Goal: Obtain resource: Obtain resource

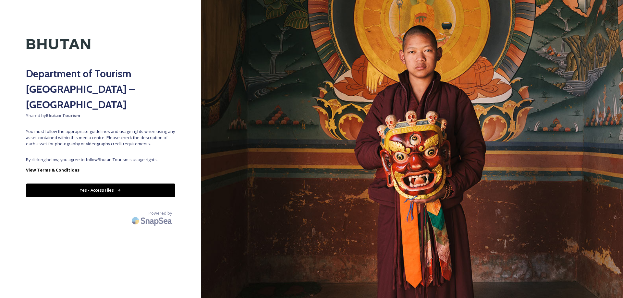
click at [162, 184] on button "Yes - Access Files" at bounding box center [100, 190] width 149 height 13
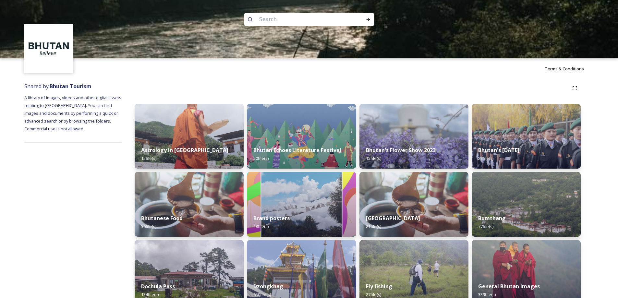
click at [273, 21] on input at bounding box center [300, 19] width 89 height 14
type input "videoes"
click at [366, 20] on icon at bounding box center [368, 19] width 5 height 5
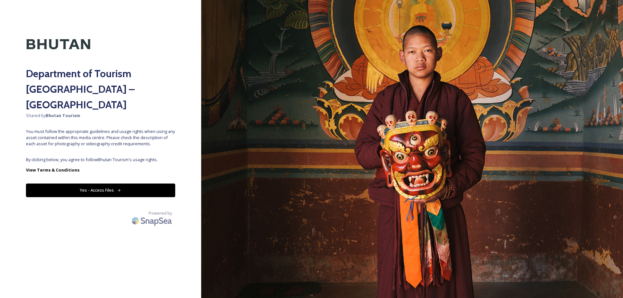
click at [101, 184] on button "Yes - Access Files" at bounding box center [100, 190] width 149 height 13
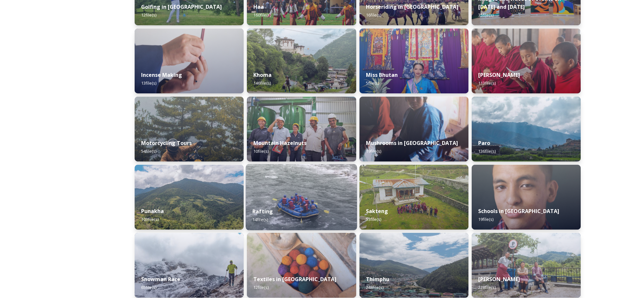
scroll to position [368, 0]
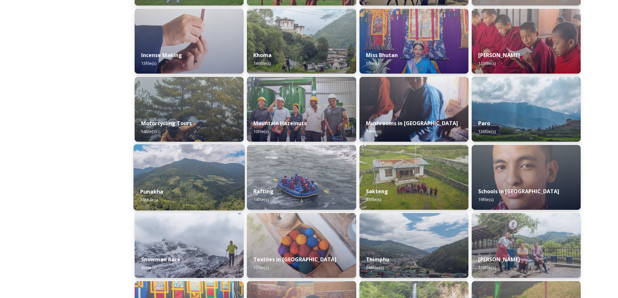
click at [211, 185] on div "Punakha 103 file(s)" at bounding box center [189, 196] width 111 height 30
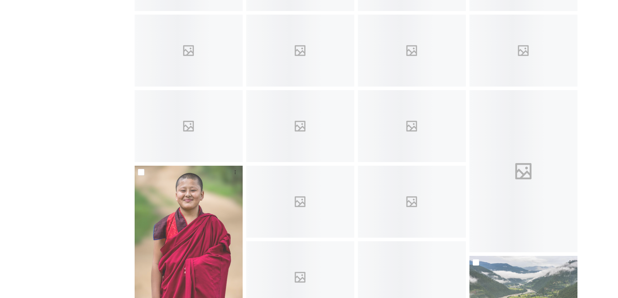
scroll to position [368, 0]
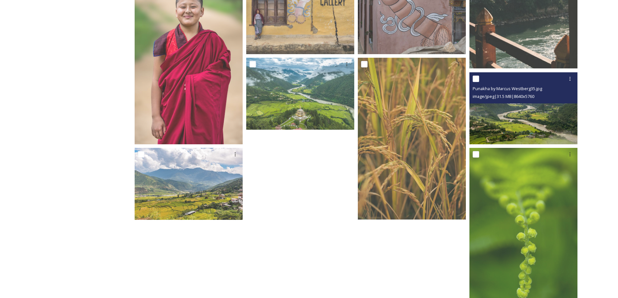
click at [564, 123] on img at bounding box center [524, 108] width 108 height 72
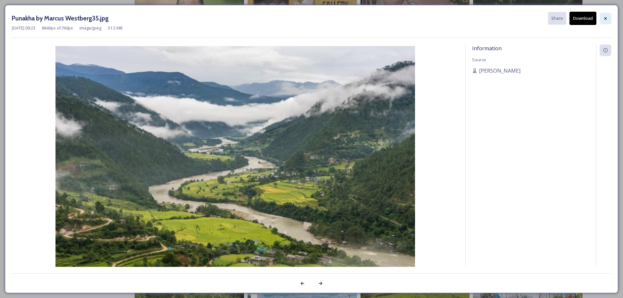
click at [605, 19] on icon at bounding box center [605, 18] width 3 height 3
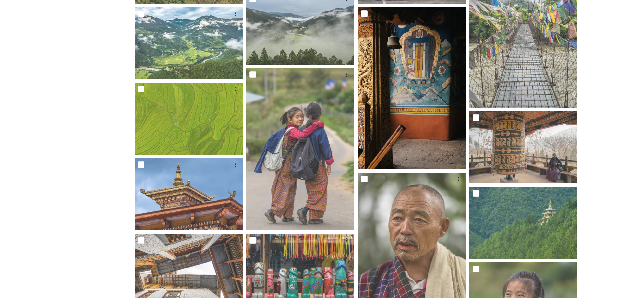
scroll to position [1104, 0]
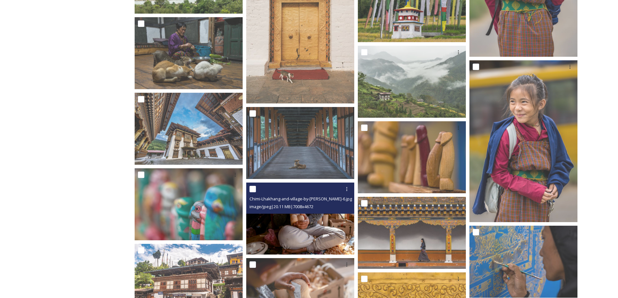
click at [340, 203] on div "image/jpeg | 20.11 MB | 7008 x 4672" at bounding box center [301, 207] width 103 height 8
click at [328, 219] on img at bounding box center [300, 219] width 108 height 72
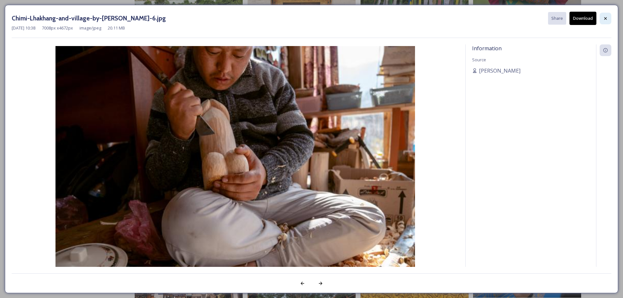
click at [605, 18] on icon at bounding box center [605, 18] width 3 height 3
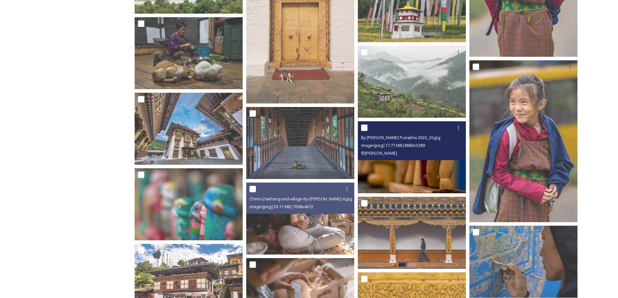
click at [447, 168] on img at bounding box center [412, 157] width 108 height 72
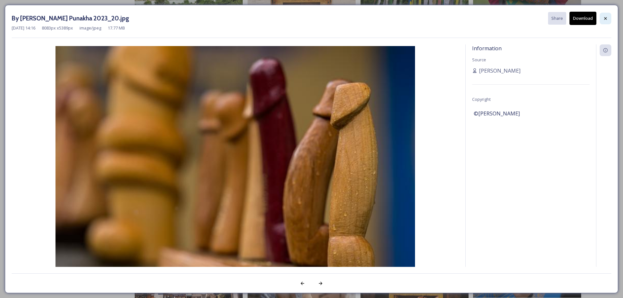
click at [608, 19] on div at bounding box center [606, 19] width 12 height 12
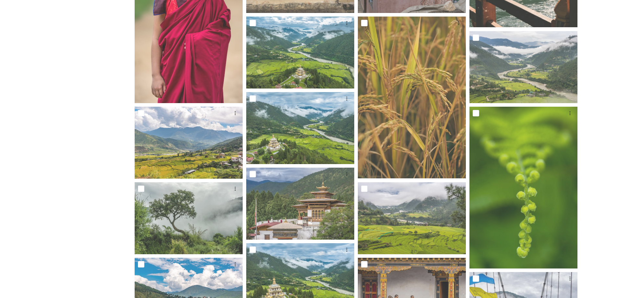
scroll to position [41, 0]
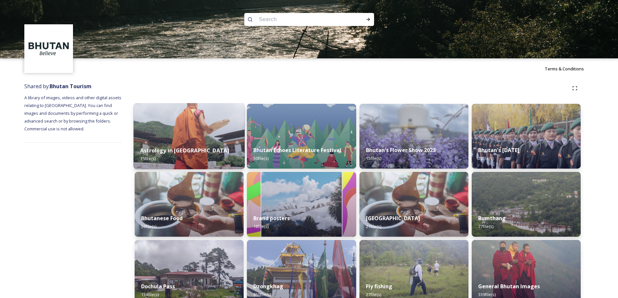
click at [220, 144] on div "Astrology in Bhutan 15 file(s)" at bounding box center [189, 155] width 111 height 30
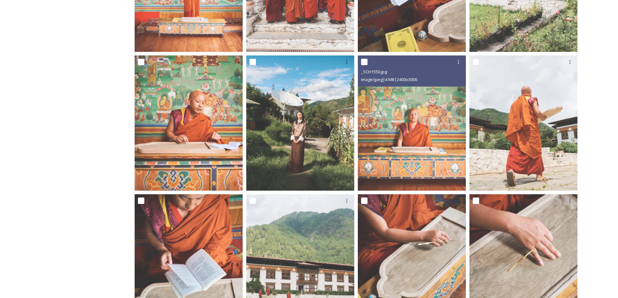
scroll to position [22, 0]
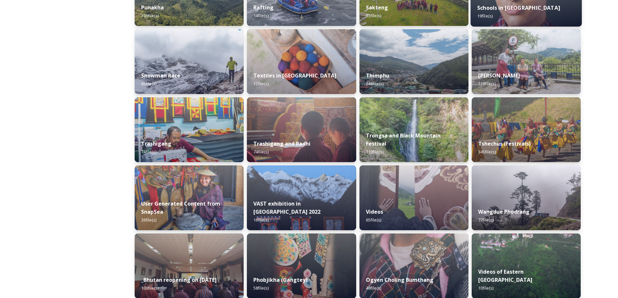
scroll to position [763, 0]
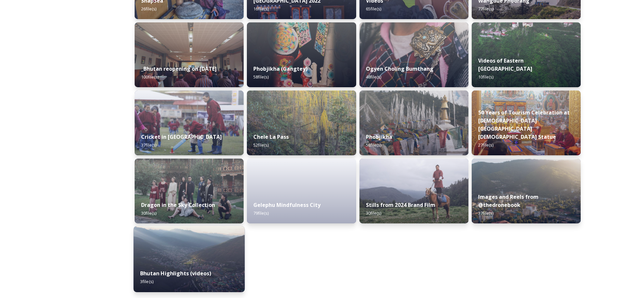
click at [208, 280] on div "Bhutan Highlights (videos) 3 file(s)" at bounding box center [189, 278] width 111 height 30
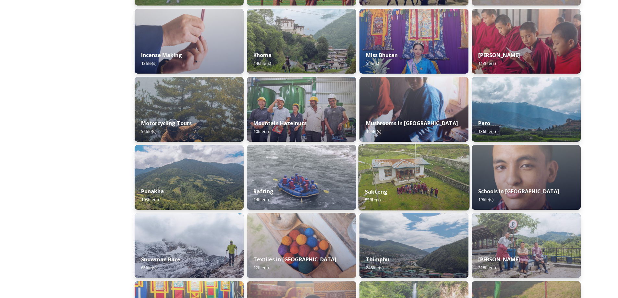
scroll to position [552, 0]
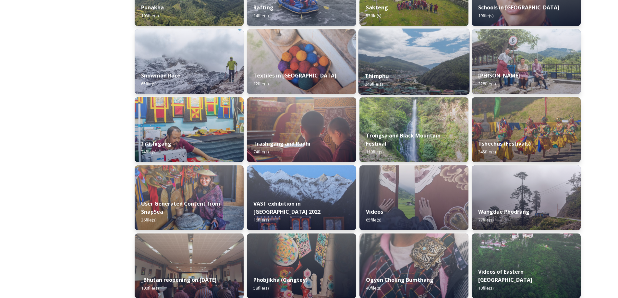
click at [434, 83] on div "Thimphu 248 file(s)" at bounding box center [413, 80] width 111 height 30
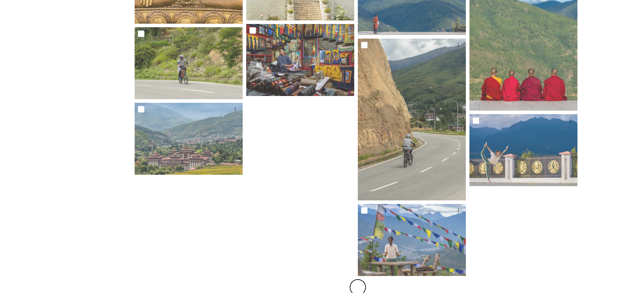
scroll to position [402, 0]
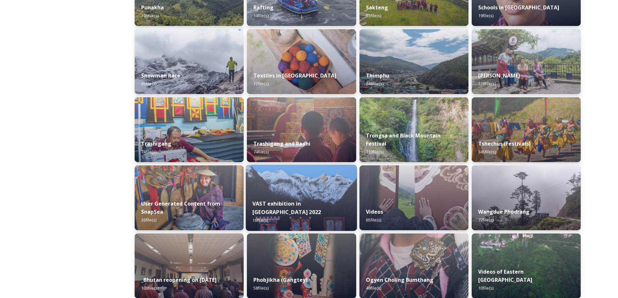
scroll to position [736, 0]
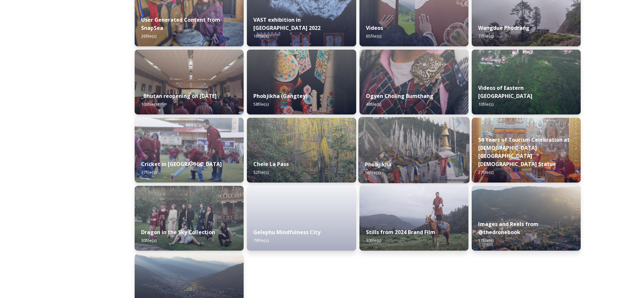
click at [385, 163] on strong "Phobjikha" at bounding box center [378, 164] width 27 height 7
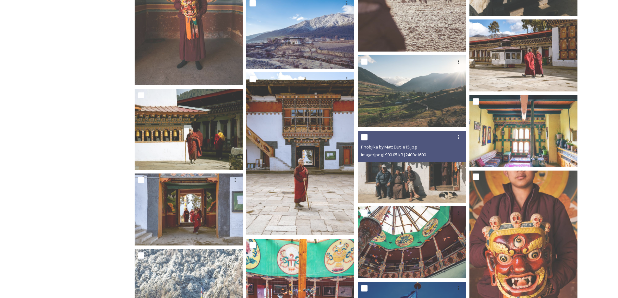
scroll to position [778, 0]
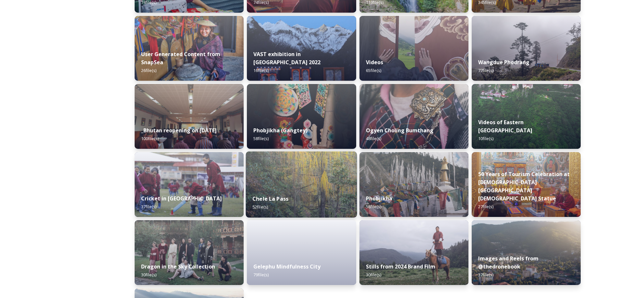
scroll to position [763, 0]
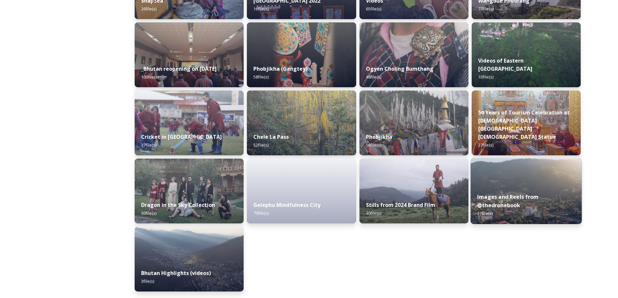
click at [507, 205] on strong "Images and Reels from @thedronebook" at bounding box center [508, 201] width 62 height 16
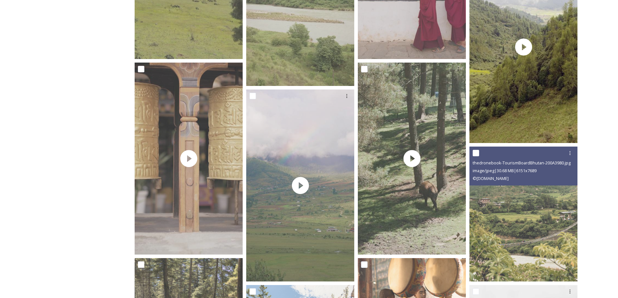
scroll to position [184, 0]
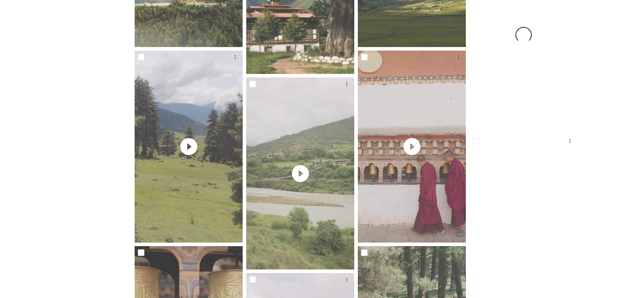
click at [542, 88] on div at bounding box center [524, 35] width 108 height 192
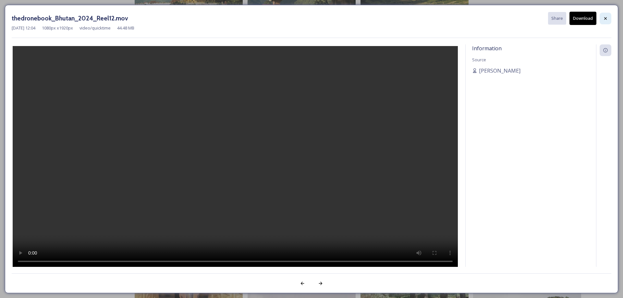
click at [603, 19] on div at bounding box center [606, 19] width 12 height 12
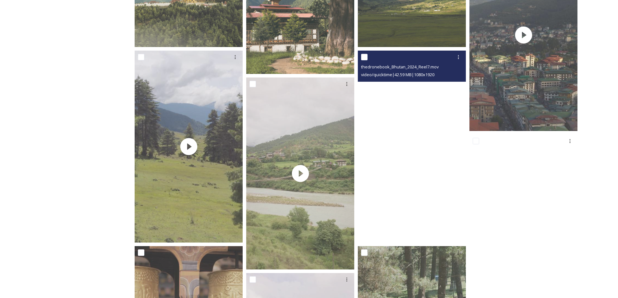
scroll to position [368, 0]
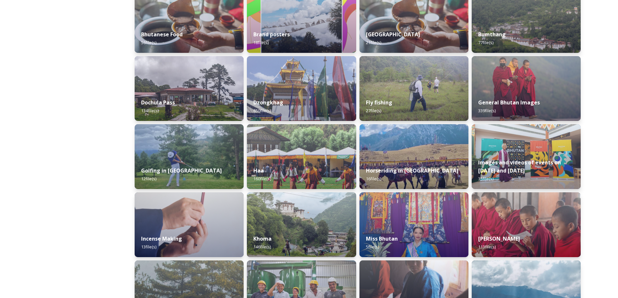
scroll to position [368, 0]
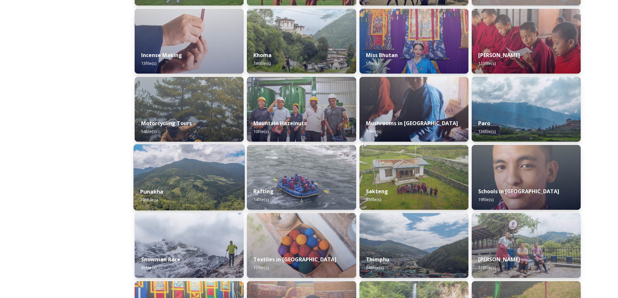
click at [204, 187] on div "Punakha 103 file(s)" at bounding box center [189, 196] width 111 height 30
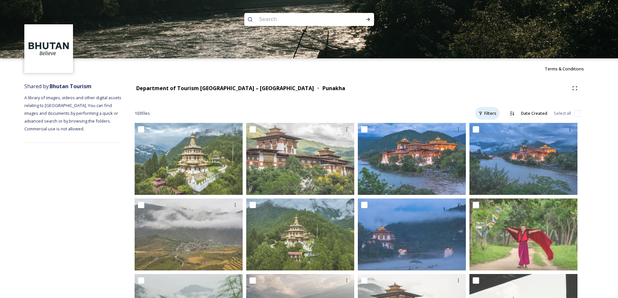
click at [498, 114] on div "Filters" at bounding box center [488, 113] width 24 height 13
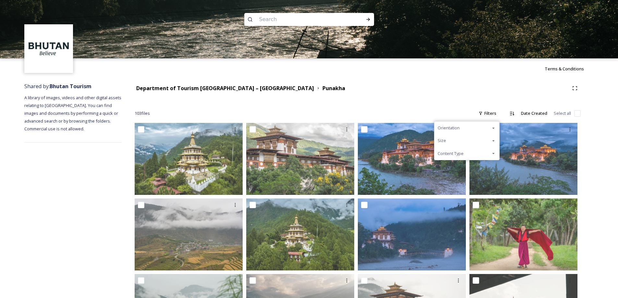
click at [494, 153] on icon at bounding box center [493, 153] width 5 height 5
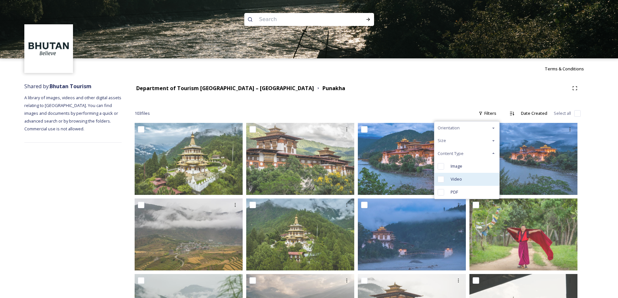
click at [470, 179] on div "Video" at bounding box center [467, 179] width 65 height 13
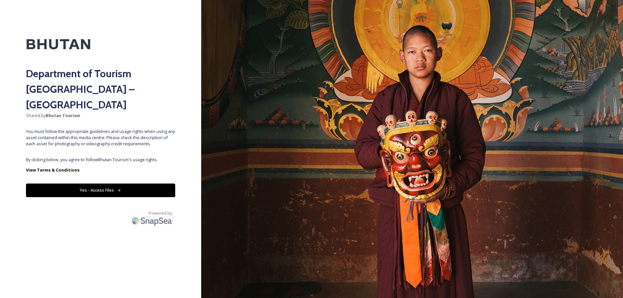
click at [155, 184] on button "Yes - Access Files" at bounding box center [100, 190] width 149 height 13
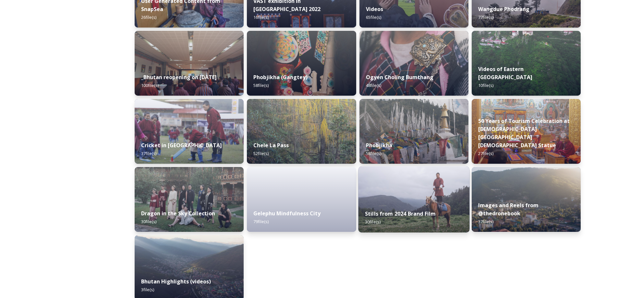
scroll to position [763, 0]
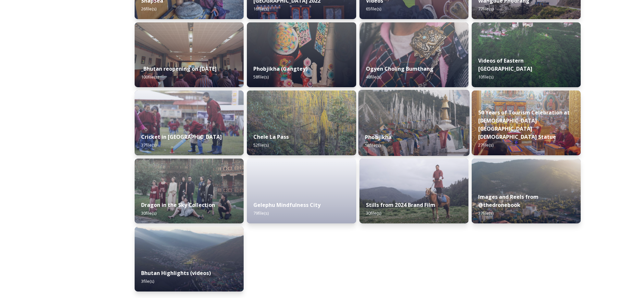
click at [414, 117] on img at bounding box center [413, 123] width 111 height 66
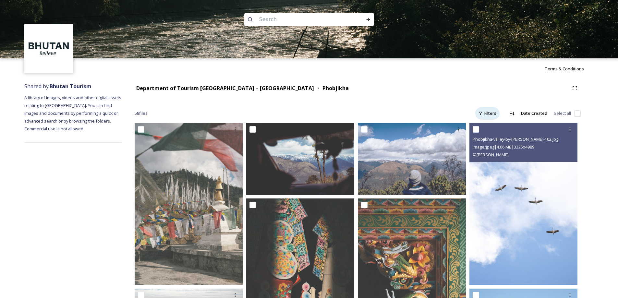
drag, startPoint x: 492, startPoint y: 115, endPoint x: 488, endPoint y: 118, distance: 5.3
click at [491, 115] on div "Filters" at bounding box center [488, 113] width 24 height 13
click at [490, 115] on div "Filters" at bounding box center [488, 113] width 24 height 13
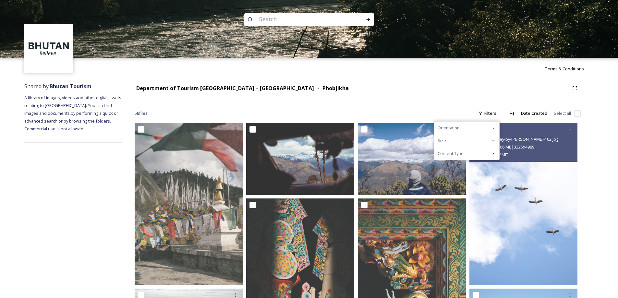
click at [486, 153] on div "Content Type" at bounding box center [467, 153] width 65 height 13
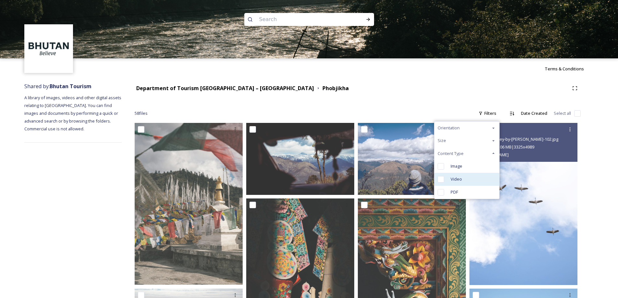
click at [489, 182] on div "Video" at bounding box center [467, 179] width 65 height 13
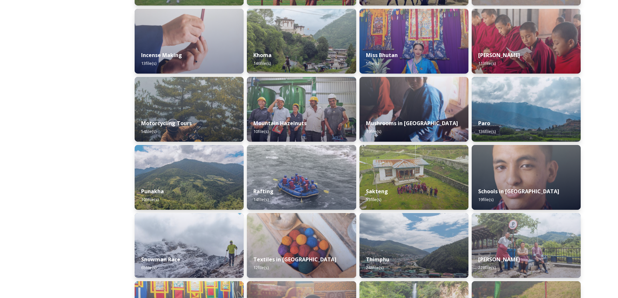
scroll to position [736, 0]
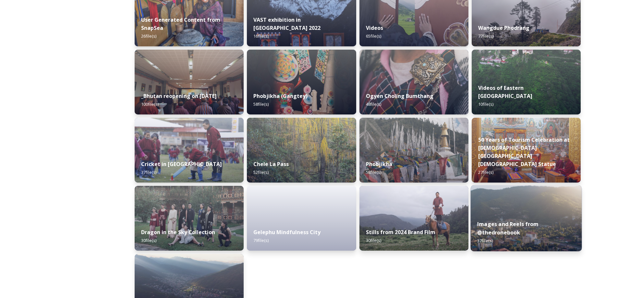
click at [525, 201] on img at bounding box center [526, 218] width 111 height 66
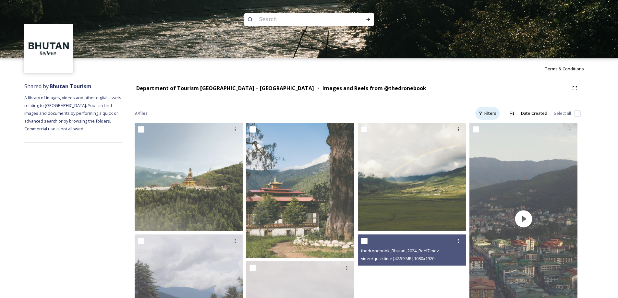
drag, startPoint x: 491, startPoint y: 112, endPoint x: 491, endPoint y: 120, distance: 7.8
click at [491, 112] on div "Filters" at bounding box center [488, 113] width 24 height 13
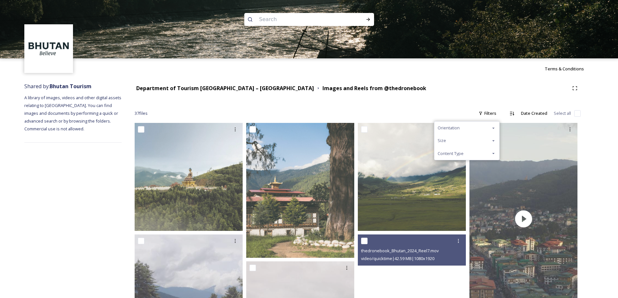
click at [495, 155] on icon at bounding box center [493, 153] width 5 height 5
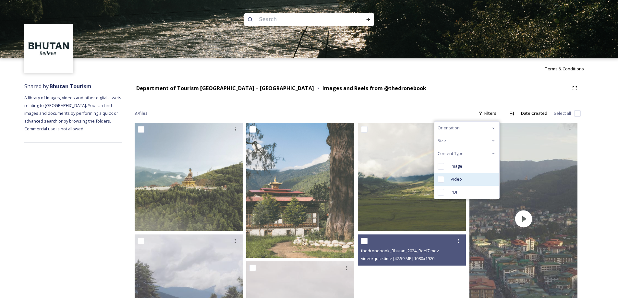
click at [480, 177] on div "Video" at bounding box center [467, 179] width 65 height 13
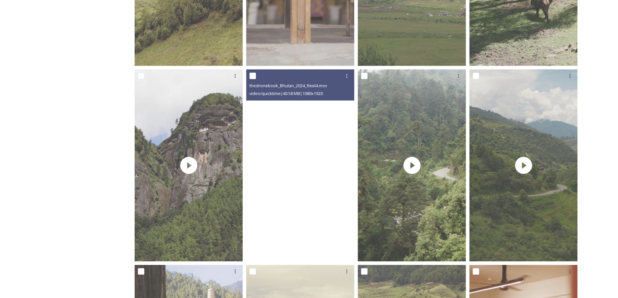
scroll to position [706, 0]
